Goal: Transaction & Acquisition: Purchase product/service

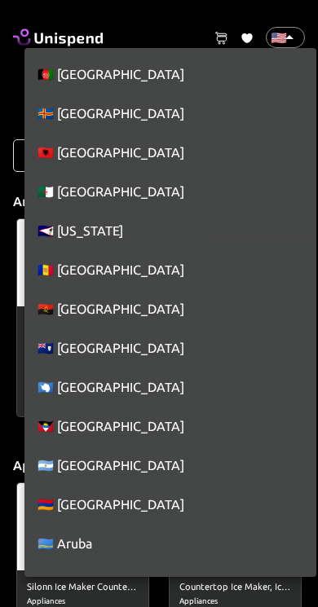
scroll to position [8876, 0]
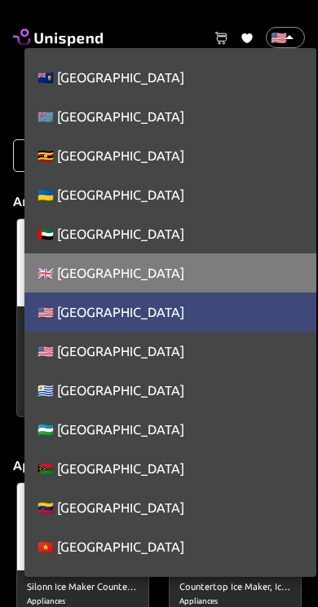
click at [211, 276] on li "🇬🇧 [GEOGRAPHIC_DATA]" at bounding box center [170, 272] width 292 height 39
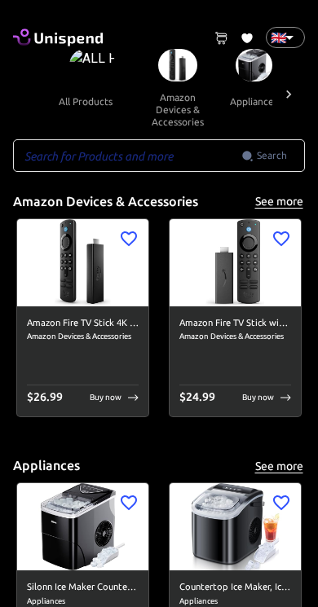
type input "GB"
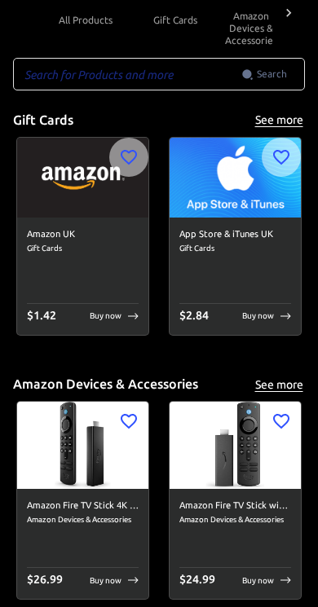
scroll to position [82, 0]
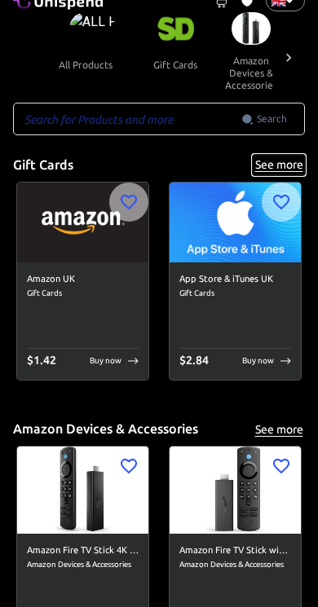
click at [279, 166] on button "See more" at bounding box center [279, 165] width 52 height 20
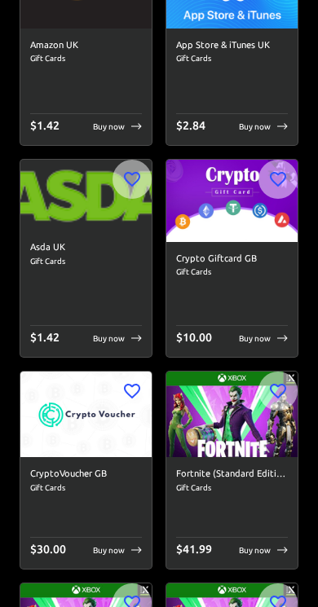
scroll to position [284, 0]
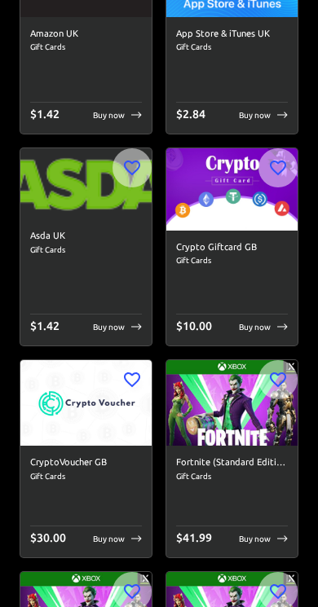
click at [131, 332] on div "Buy now" at bounding box center [117, 327] width 49 height 12
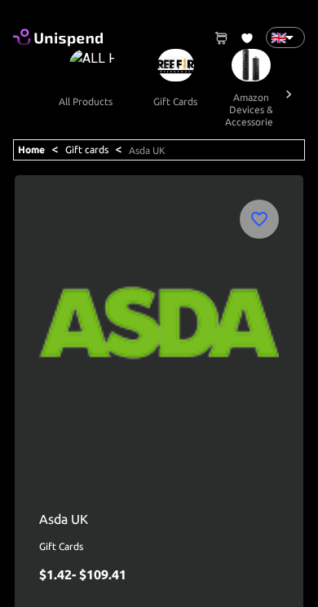
click at [93, 145] on link "Gift cards" at bounding box center [86, 149] width 43 height 11
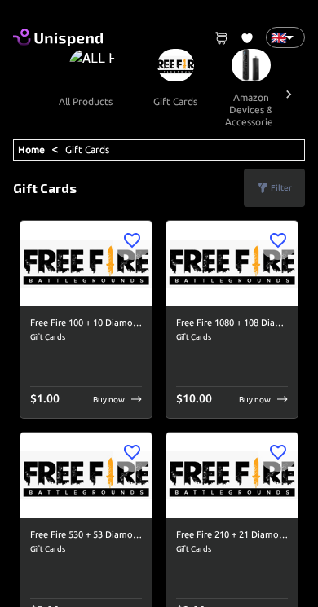
click at [36, 147] on link "Home" at bounding box center [31, 149] width 27 height 11
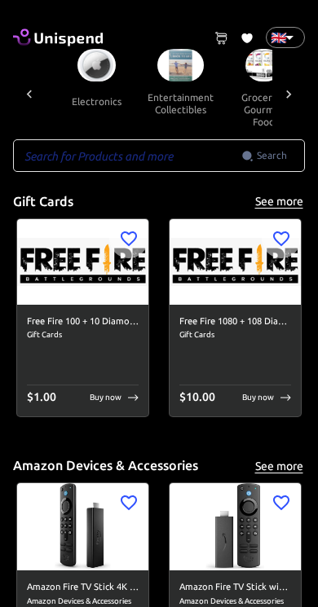
scroll to position [0, 978]
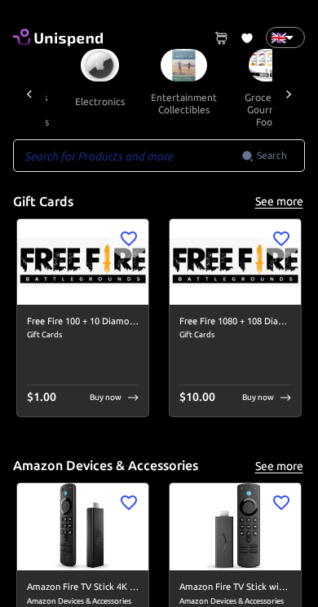
click at [81, 73] on img at bounding box center [100, 65] width 38 height 33
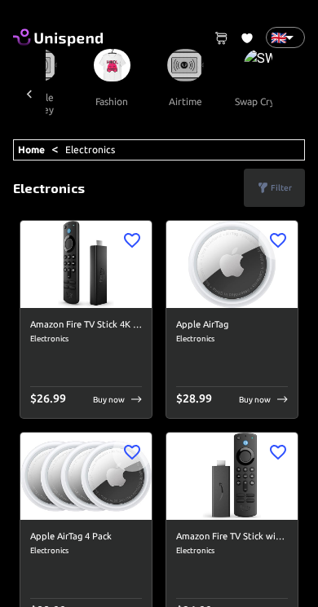
click at [244, 81] on img at bounding box center [266, 65] width 45 height 33
